Goal: Transaction & Acquisition: Purchase product/service

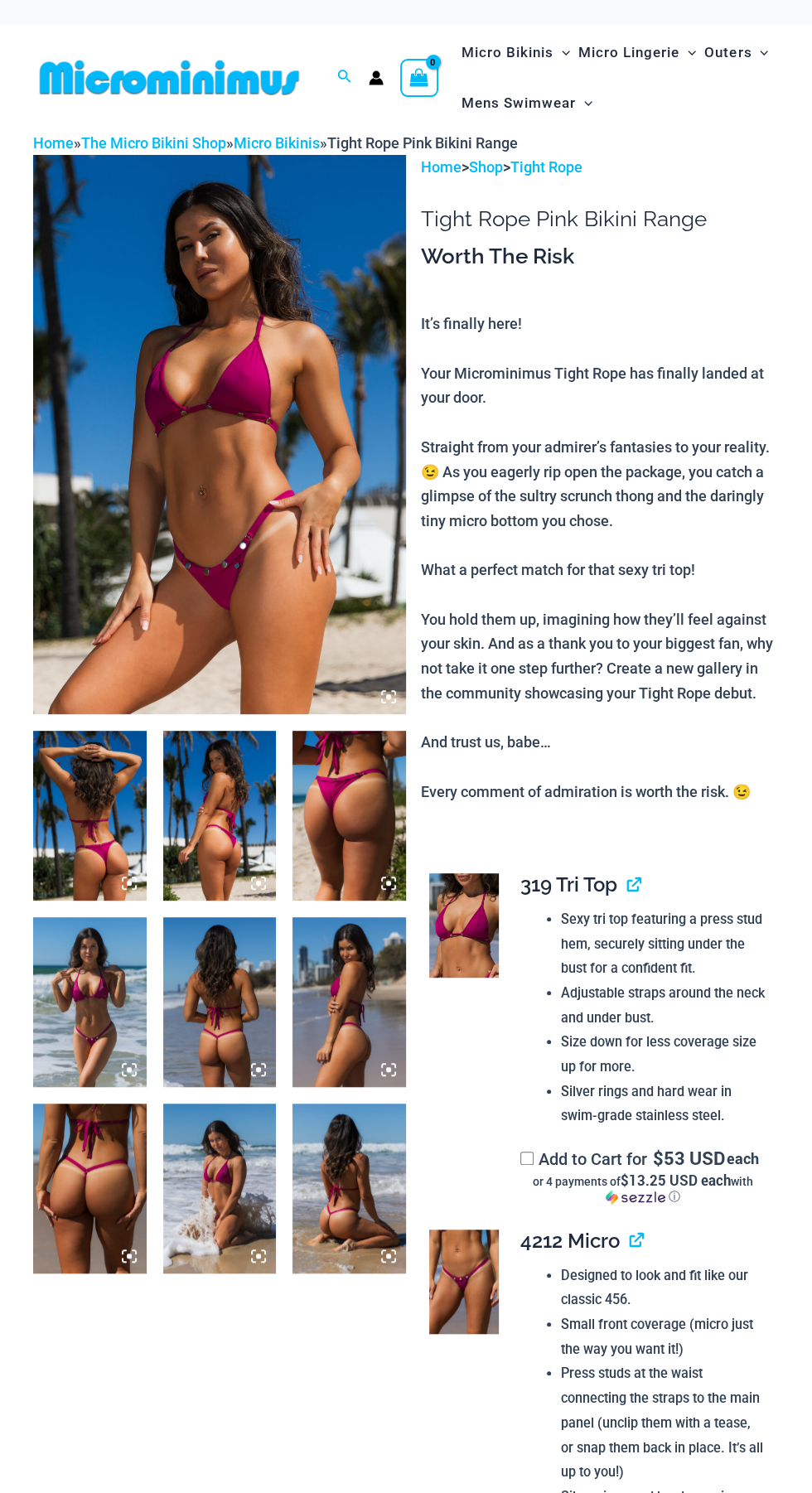
click at [258, 883] on icon at bounding box center [258, 883] width 5 height 5
click at [393, 878] on icon at bounding box center [388, 883] width 15 height 15
click at [364, 818] on img at bounding box center [349, 815] width 114 height 169
click at [393, 878] on icon at bounding box center [388, 883] width 15 height 15
